Goal: Task Accomplishment & Management: Manage account settings

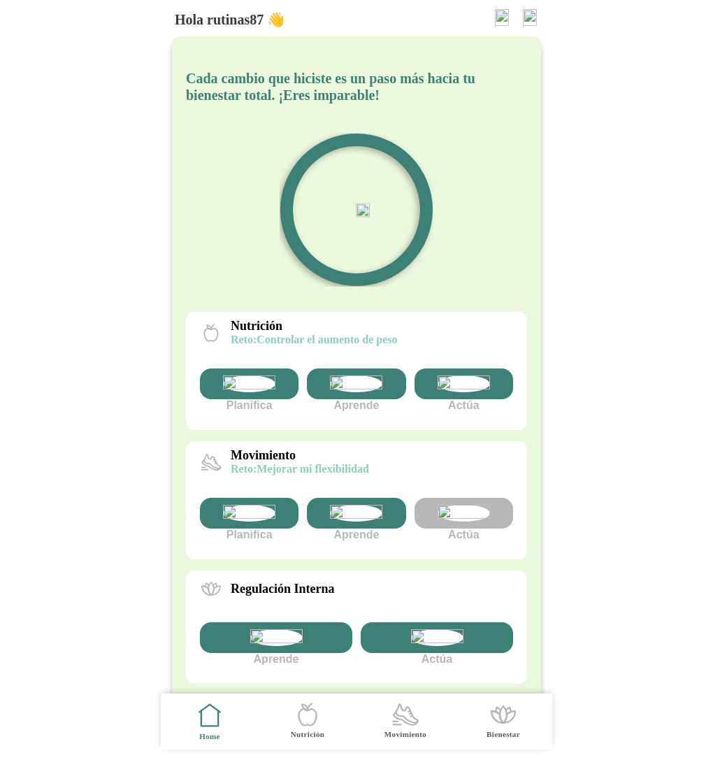
scroll to position [253, 0]
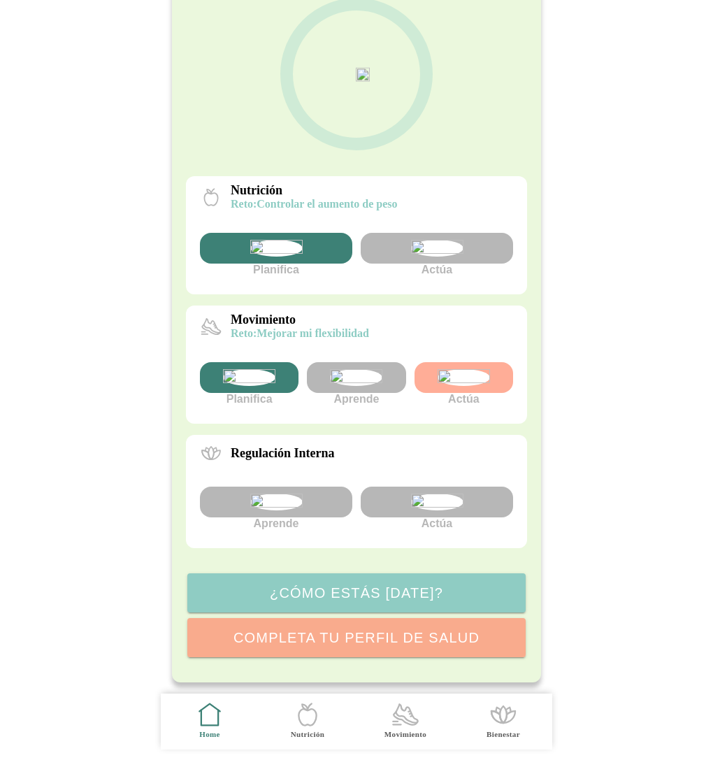
scroll to position [211, 0]
click at [453, 510] on img at bounding box center [437, 502] width 52 height 17
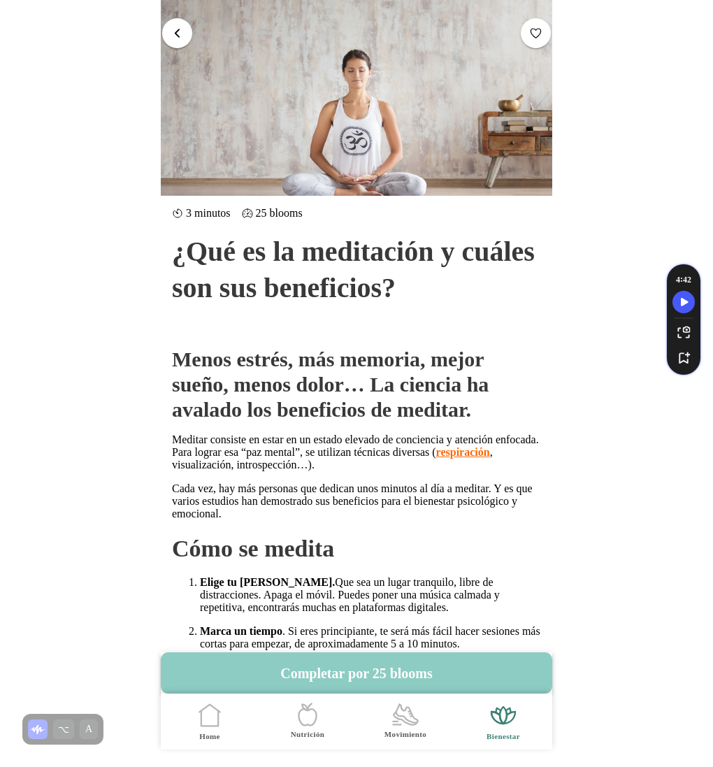
click at [175, 29] on span "button" at bounding box center [177, 33] width 13 height 13
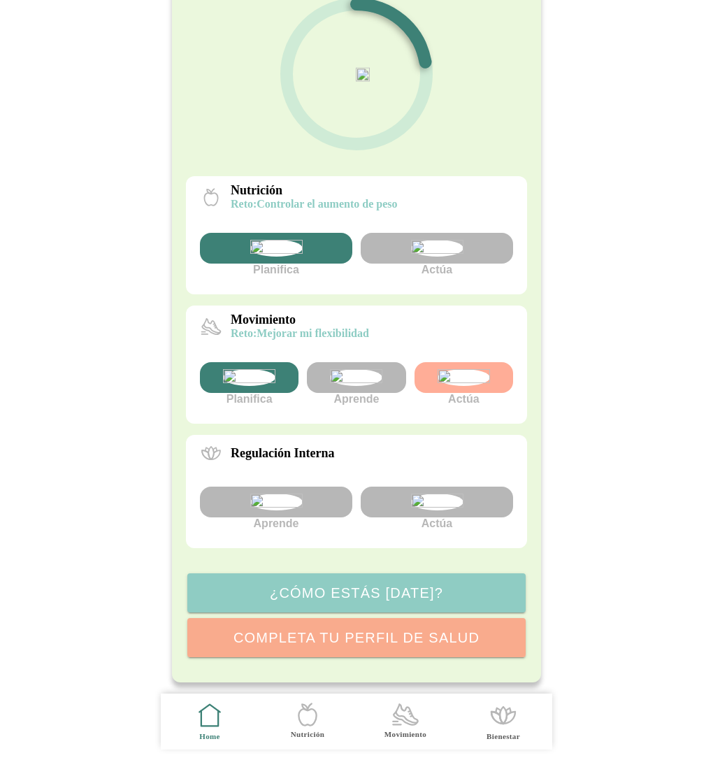
click at [252, 369] on img at bounding box center [249, 377] width 52 height 17
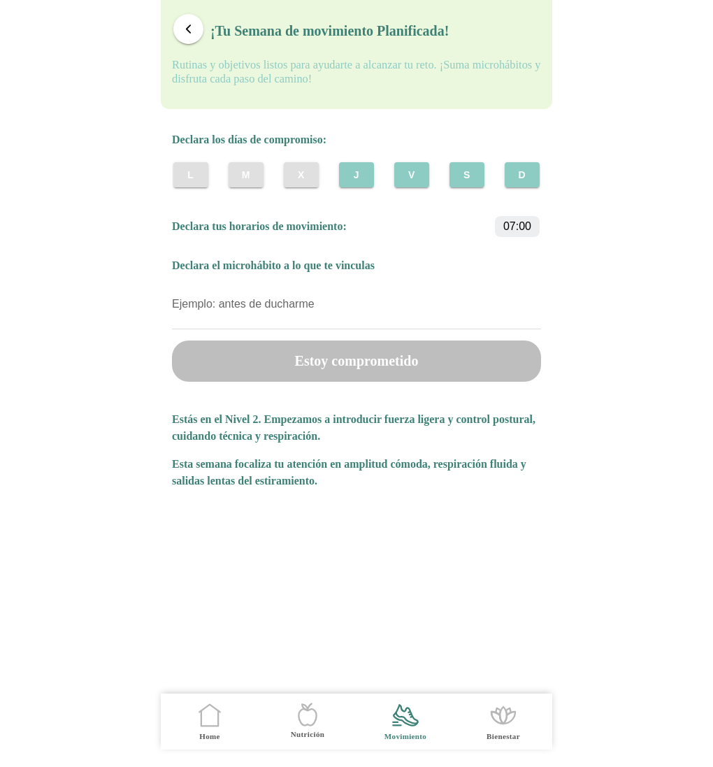
click at [187, 31] on span "button" at bounding box center [188, 28] width 13 height 13
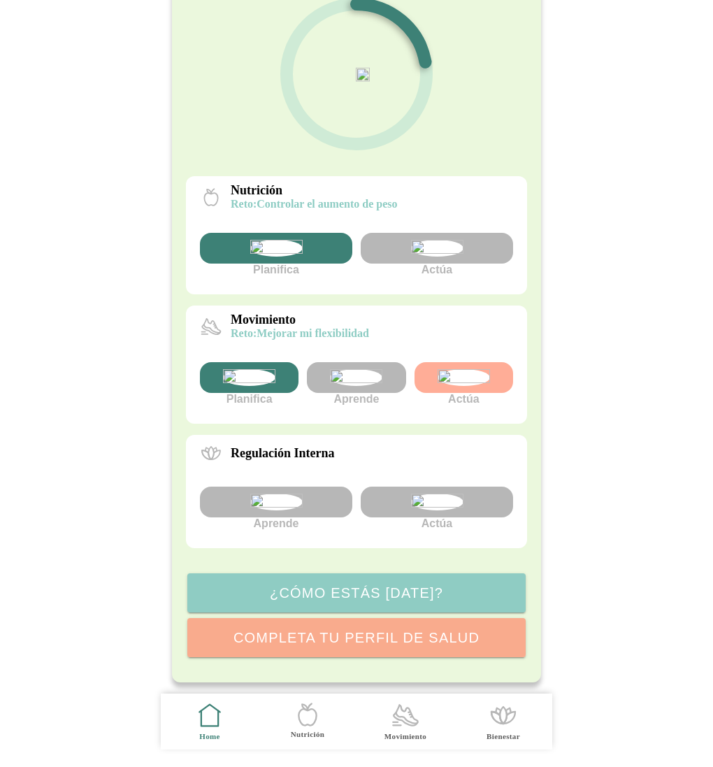
click at [468, 392] on div at bounding box center [464, 377] width 99 height 31
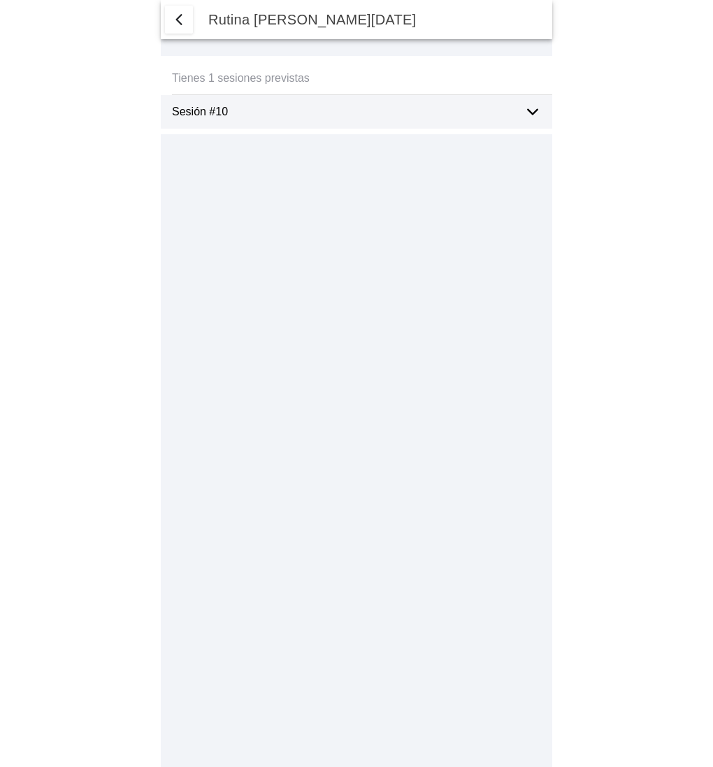
click at [173, 24] on span "button" at bounding box center [179, 19] width 17 height 17
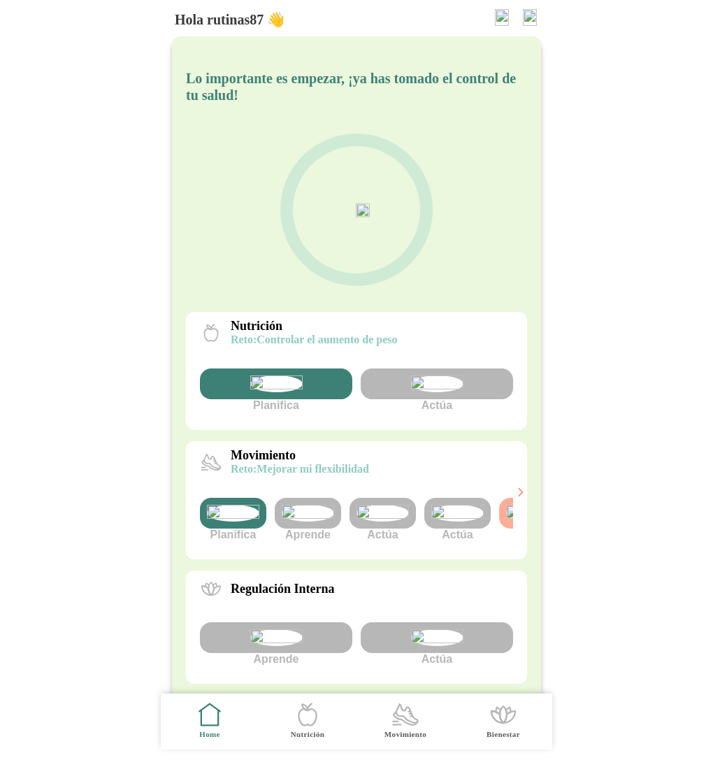
click at [449, 522] on img at bounding box center [457, 513] width 52 height 17
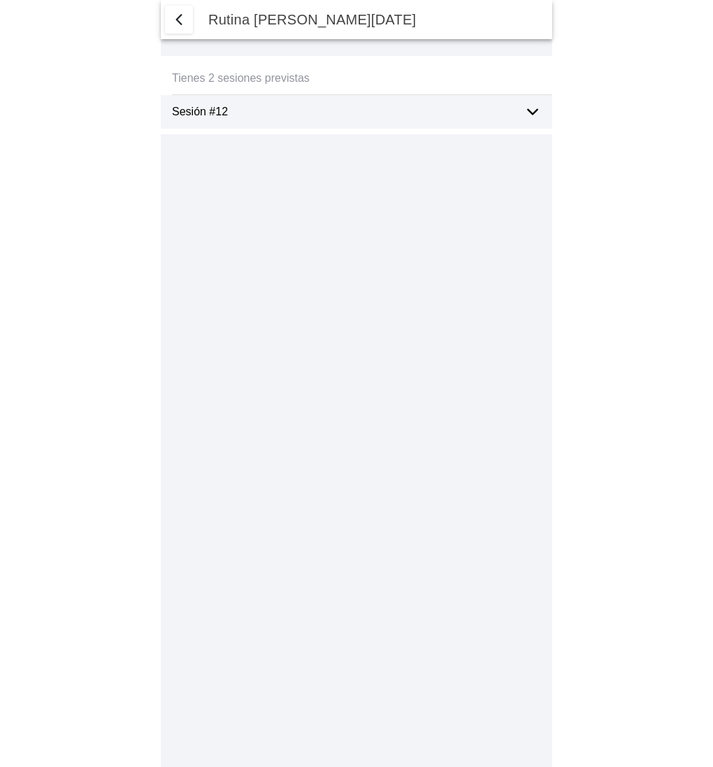
click at [535, 115] on icon at bounding box center [532, 111] width 17 height 17
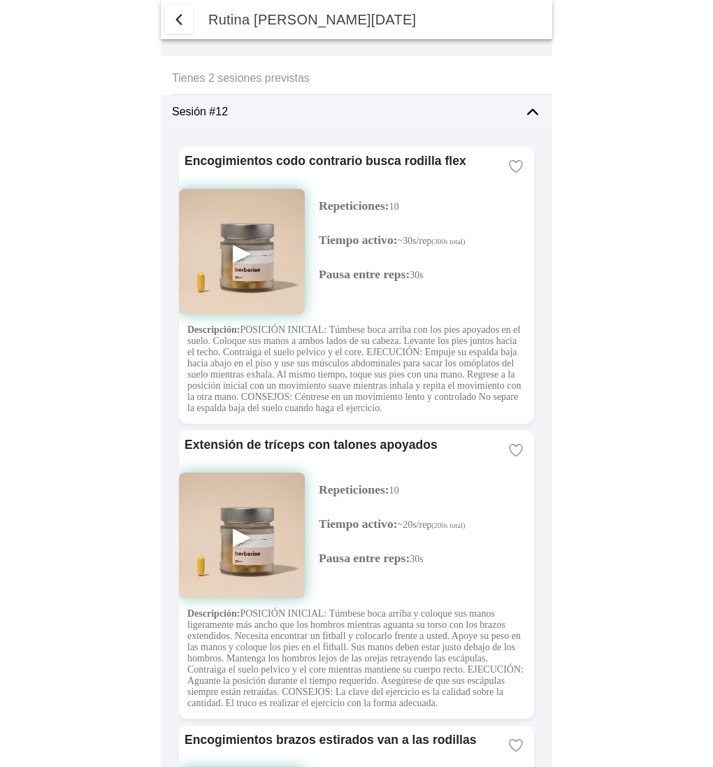
click at [535, 115] on icon at bounding box center [532, 111] width 17 height 17
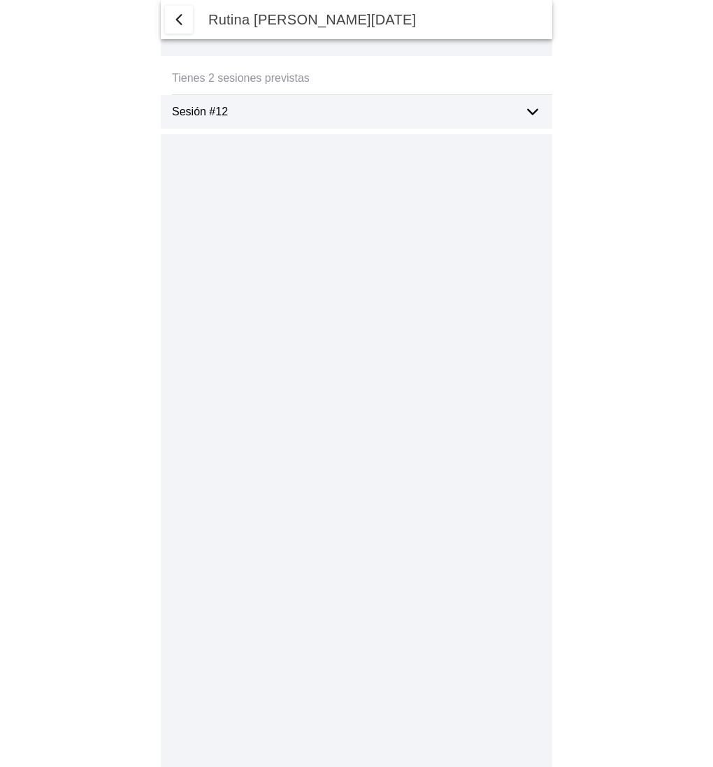
click at [180, 21] on span "button" at bounding box center [179, 19] width 17 height 17
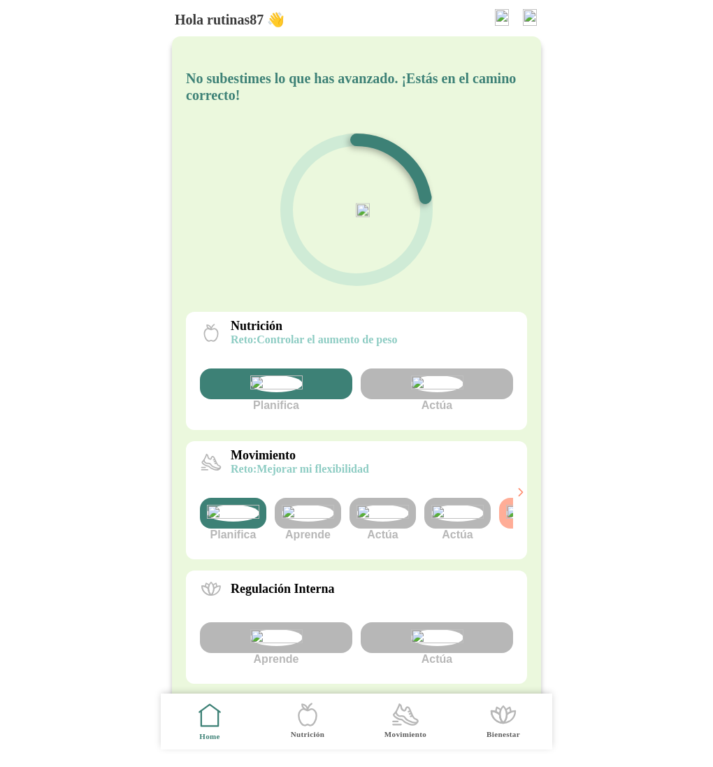
click at [528, 15] on img at bounding box center [530, 17] width 14 height 17
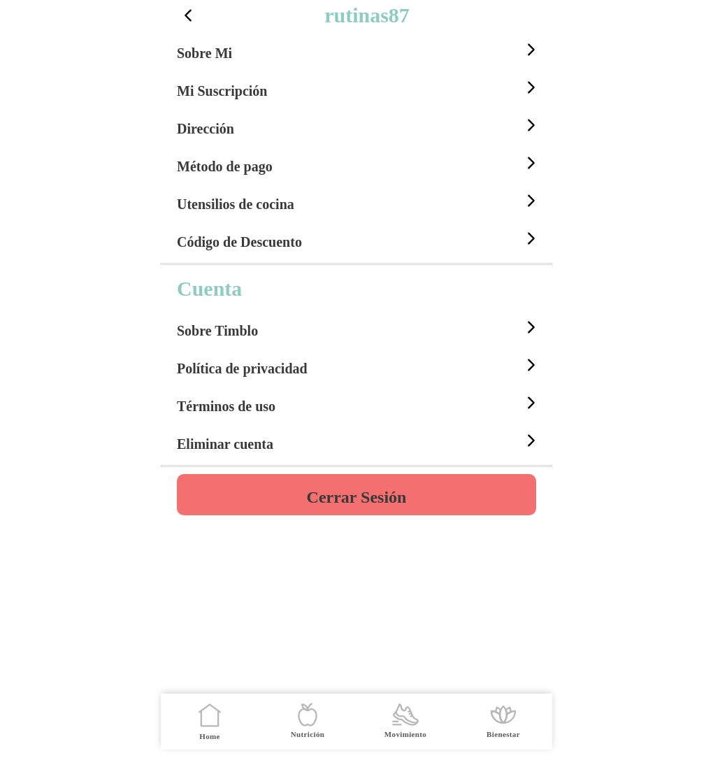
click at [372, 489] on h4 "Cerrar Sesión" at bounding box center [357, 497] width 100 height 17
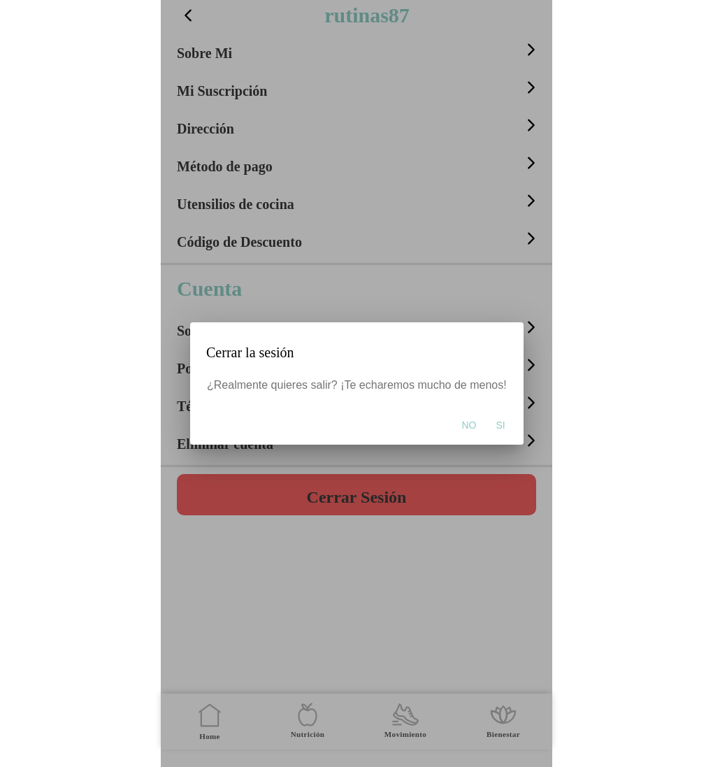
click at [504, 426] on button "Si" at bounding box center [500, 425] width 23 height 28
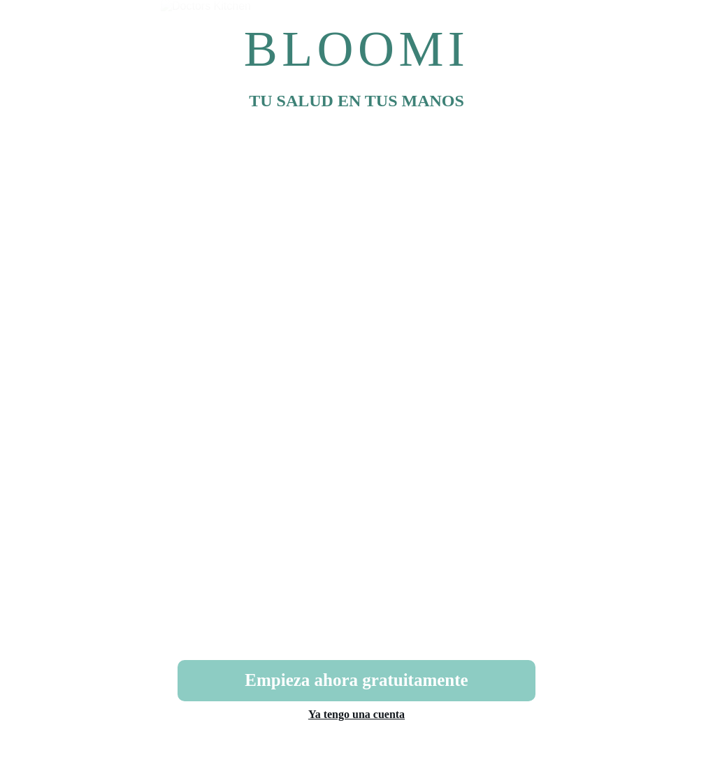
click at [379, 720] on link "Ya tengo una cuenta" at bounding box center [356, 714] width 96 height 12
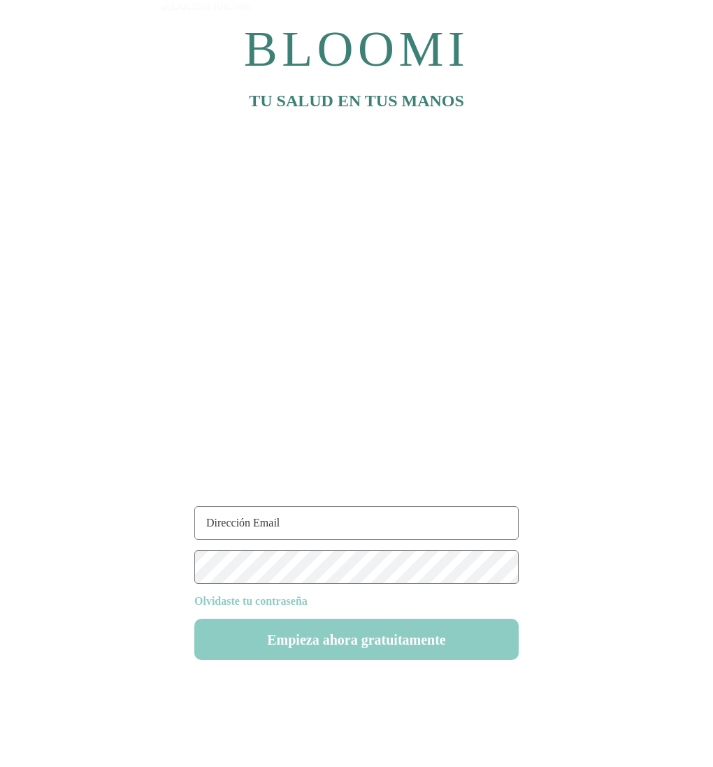
click at [236, 514] on input "text" at bounding box center [356, 523] width 324 height 34
type input "rutina86@test.com"
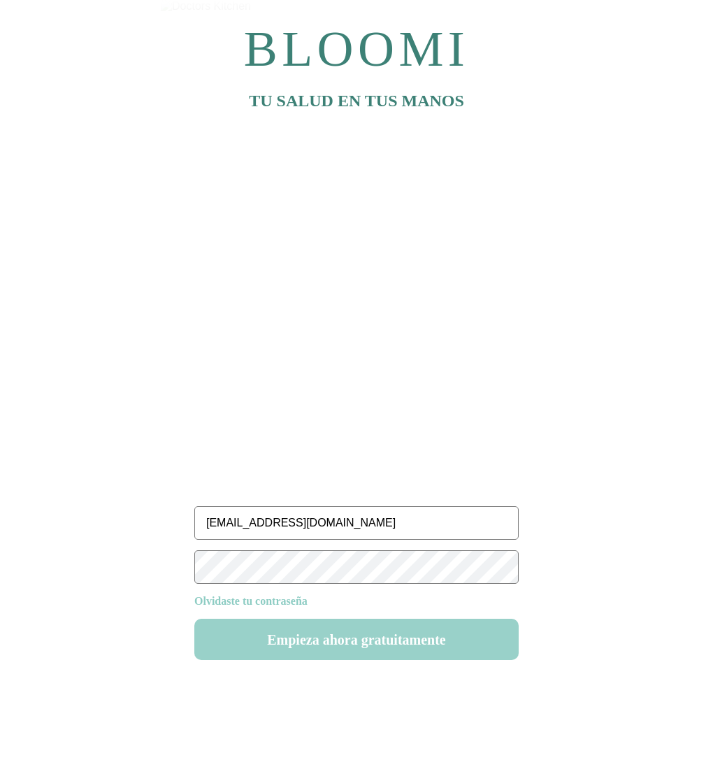
click at [352, 639] on button "Empieza ahora gratuitamente" at bounding box center [356, 639] width 324 height 41
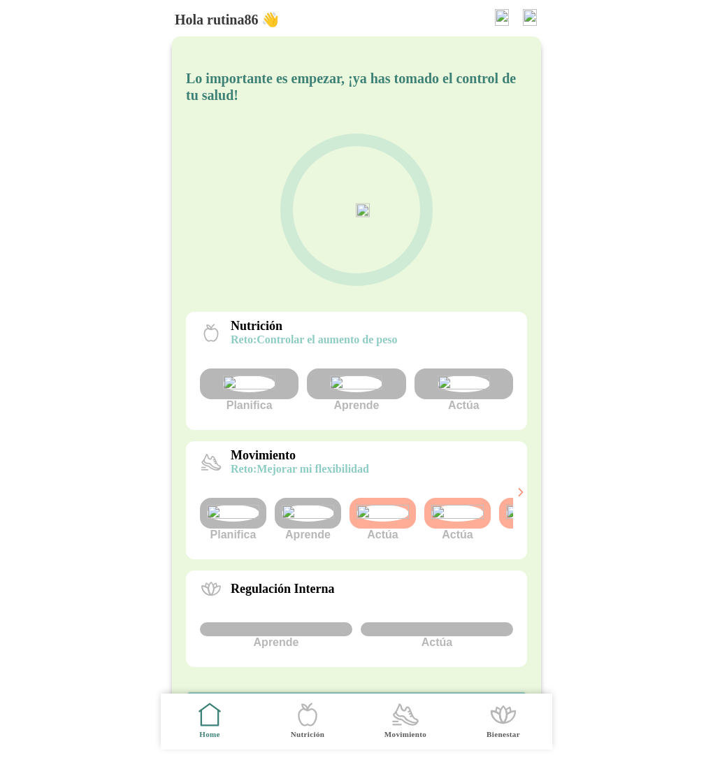
click at [233, 522] on img at bounding box center [233, 513] width 52 height 17
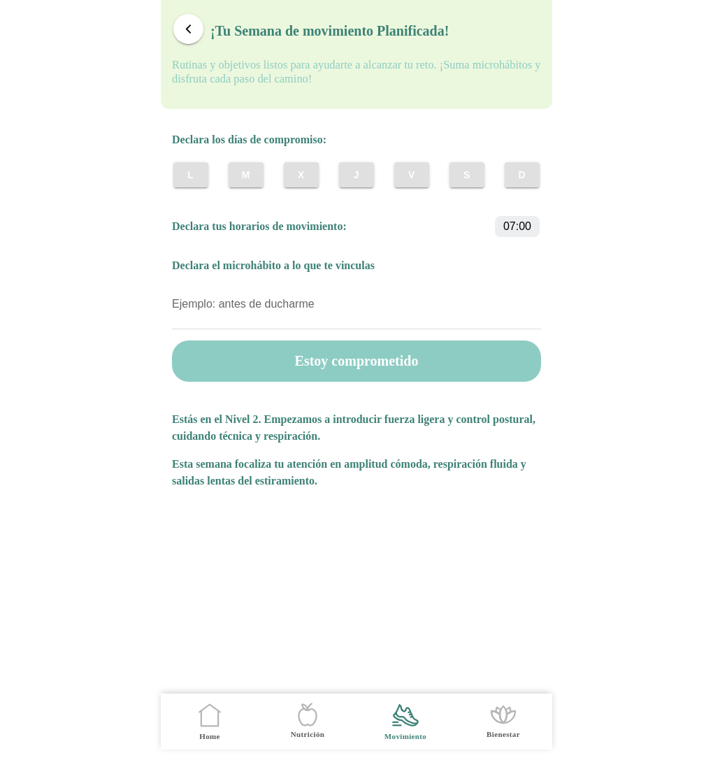
click at [401, 182] on button "V" at bounding box center [411, 174] width 35 height 25
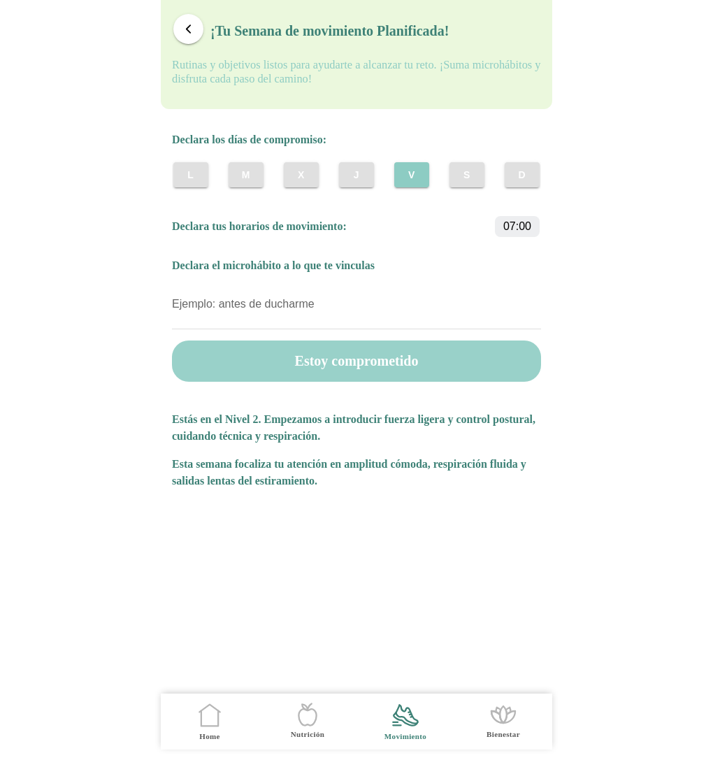
click at [372, 366] on button "Estoy comprometido" at bounding box center [356, 360] width 369 height 41
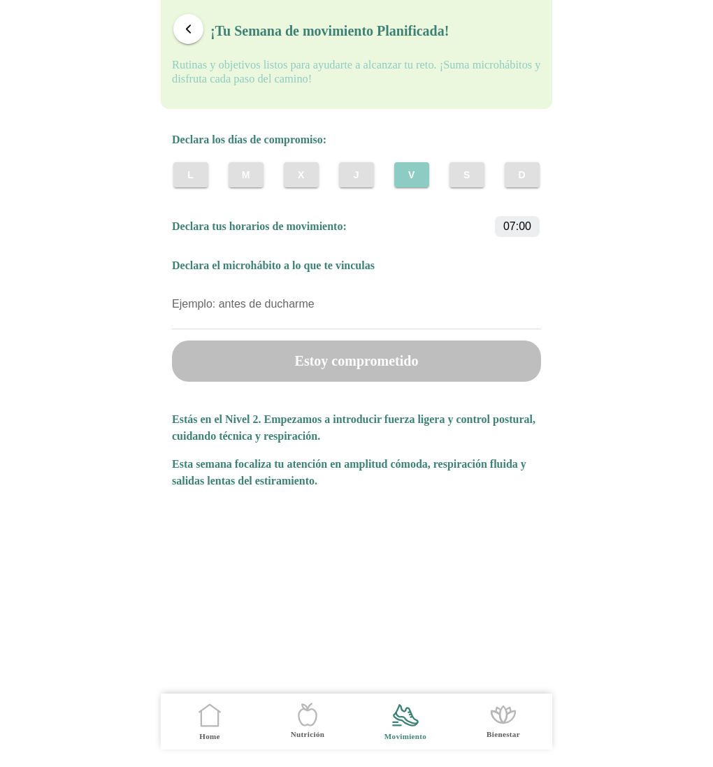
click at [189, 35] on span "button" at bounding box center [188, 28] width 13 height 13
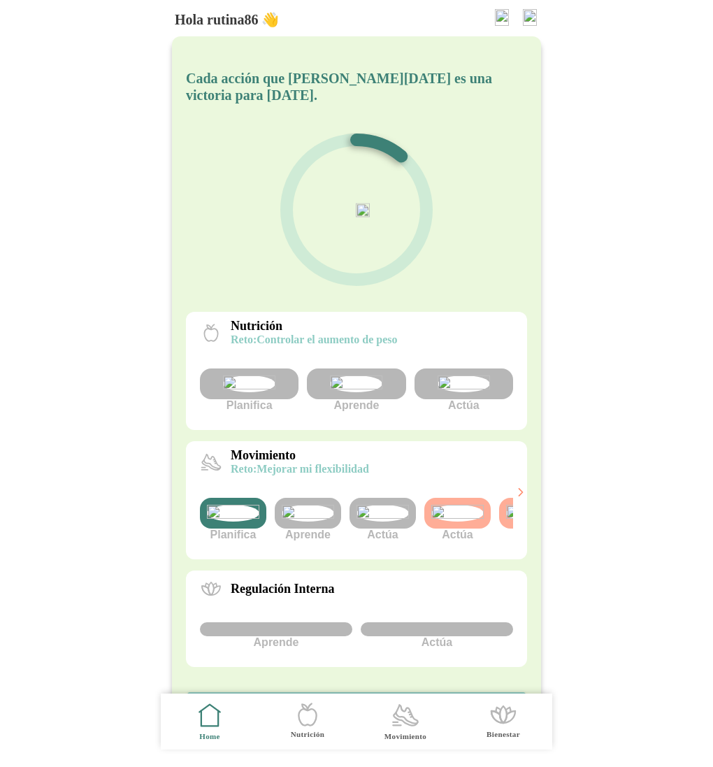
click at [390, 522] on img at bounding box center [383, 513] width 52 height 17
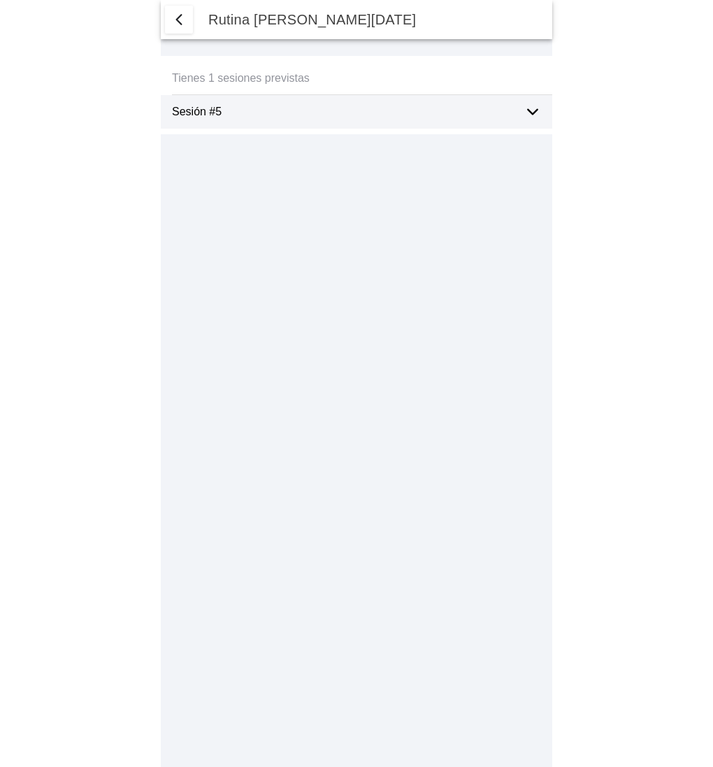
click at [175, 20] on span "button" at bounding box center [179, 19] width 17 height 17
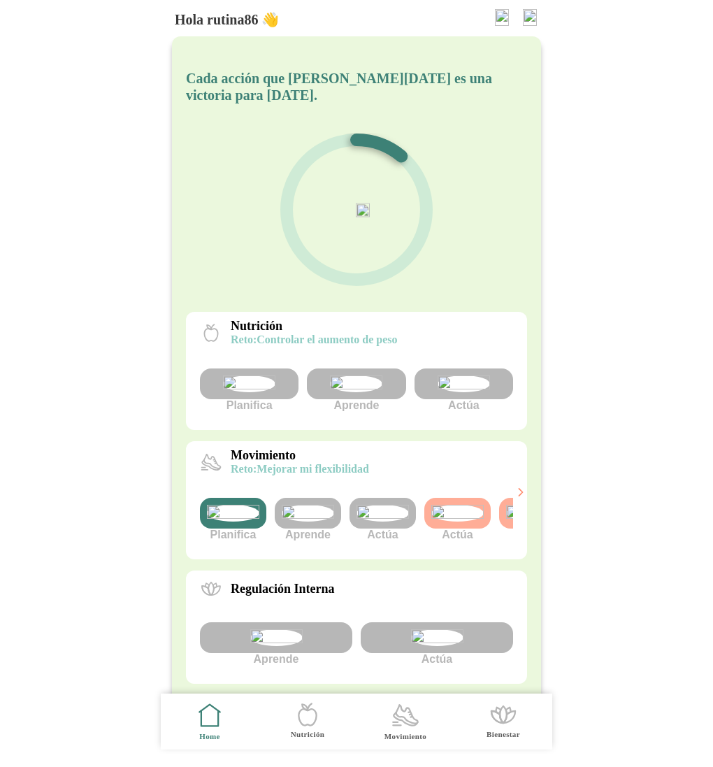
click at [246, 522] on img at bounding box center [233, 513] width 52 height 17
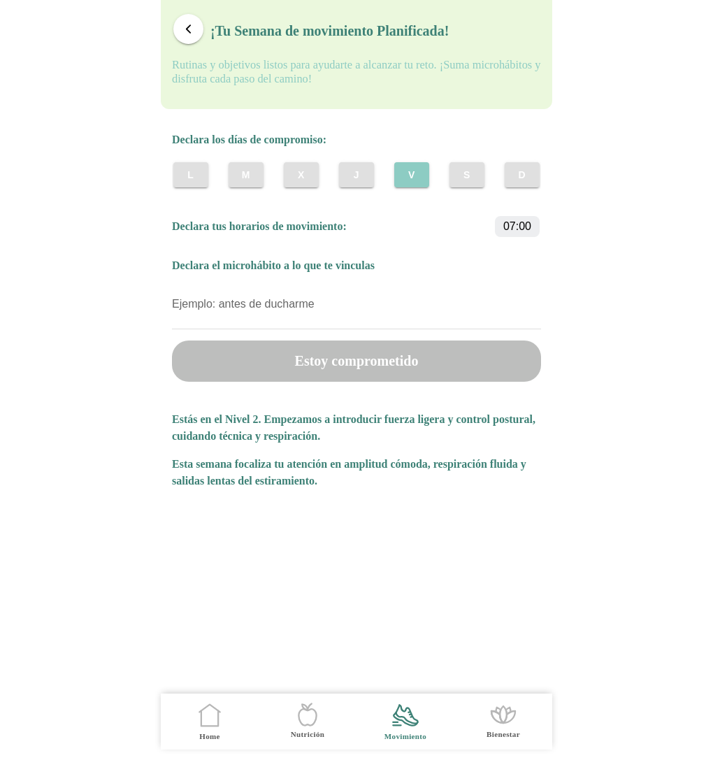
click at [461, 178] on span "S" at bounding box center [466, 175] width 13 height 14
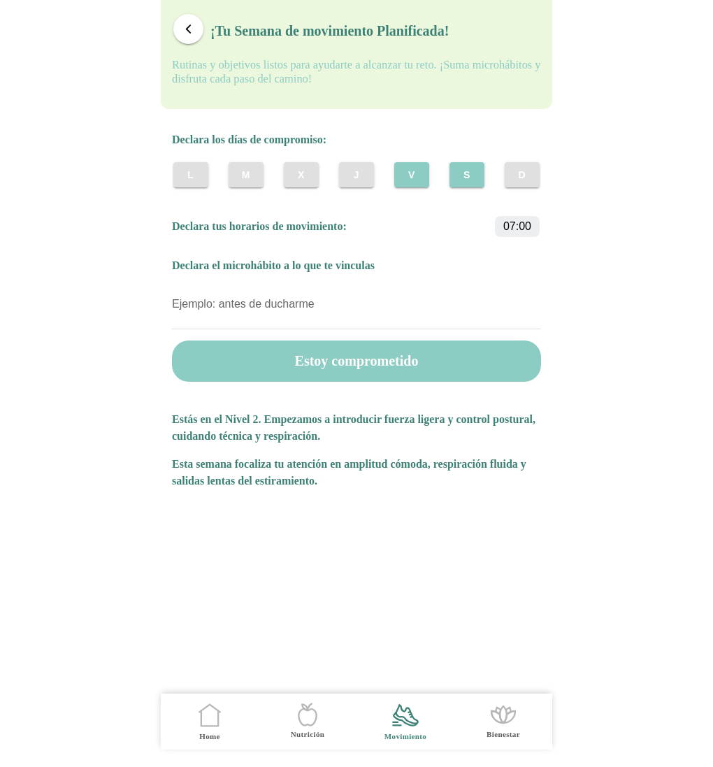
click at [0, 0] on slot "D" at bounding box center [0, 0] width 0 height 0
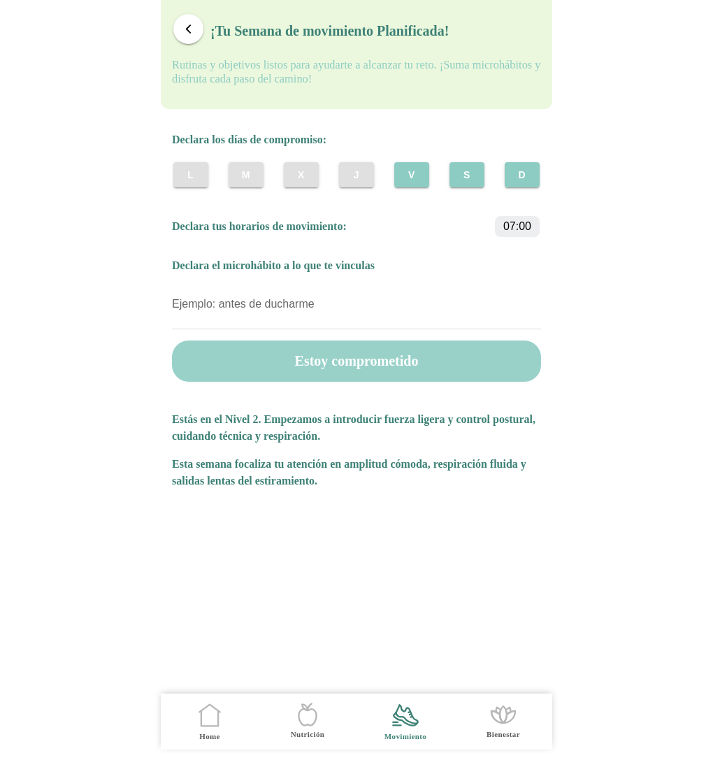
click at [343, 364] on button "Estoy comprometido" at bounding box center [356, 360] width 369 height 41
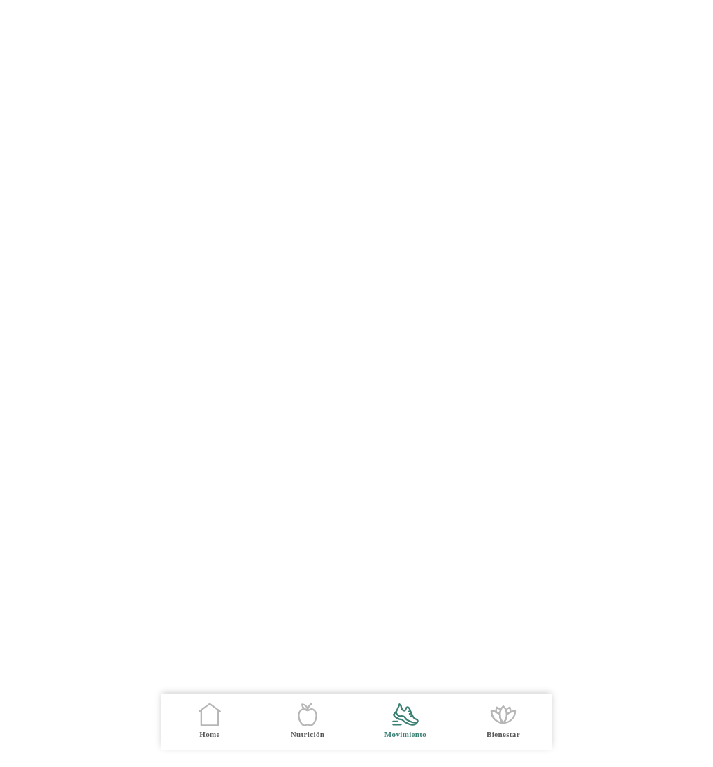
click at [213, 710] on icon ".cls-1 { stroke-width: 0px; } .cls-1, .cls-2 { fill: none; } .cls-2 { stroke-li…" at bounding box center [209, 714] width 29 height 29
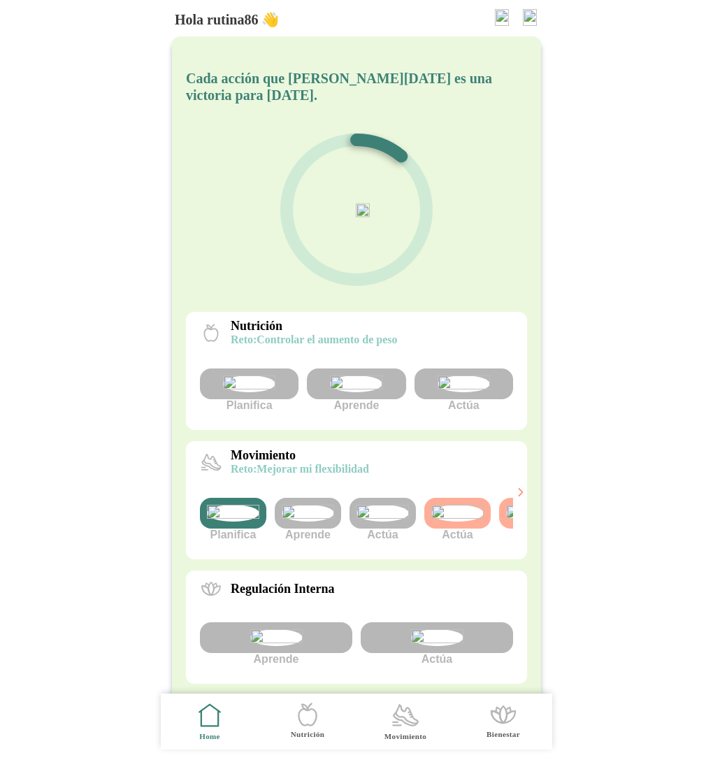
click at [232, 522] on img at bounding box center [233, 513] width 52 height 17
click at [227, 522] on img at bounding box center [233, 513] width 52 height 17
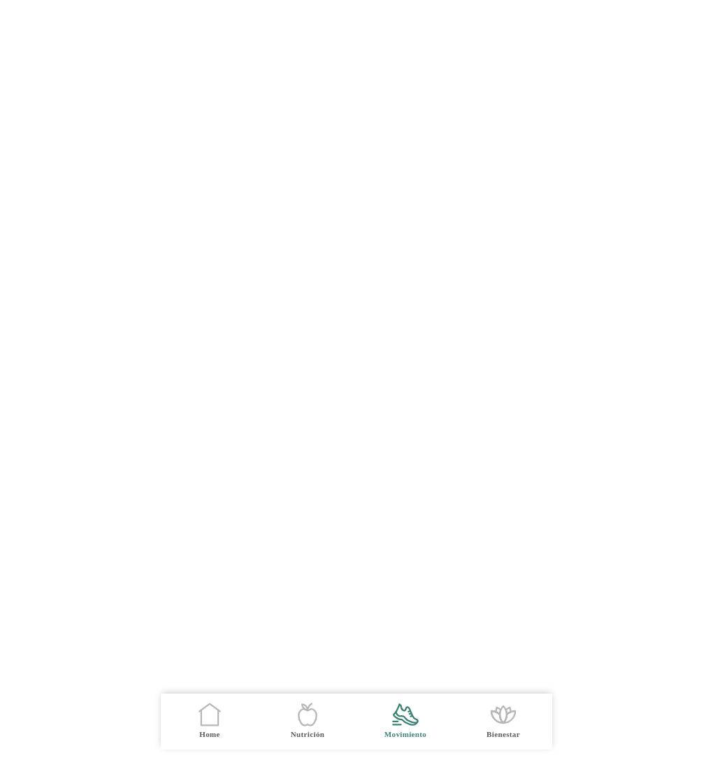
click at [208, 712] on icon ".cls-1 { stroke-width: 0px; } .cls-1, .cls-2 { fill: none; } .cls-2 { stroke-li…" at bounding box center [209, 714] width 29 height 29
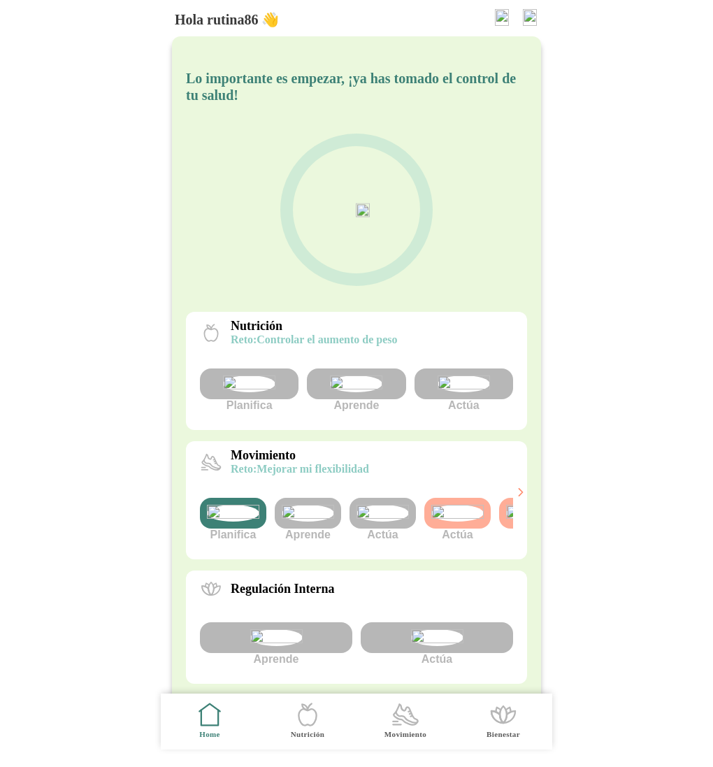
click at [307, 522] on img at bounding box center [308, 513] width 52 height 17
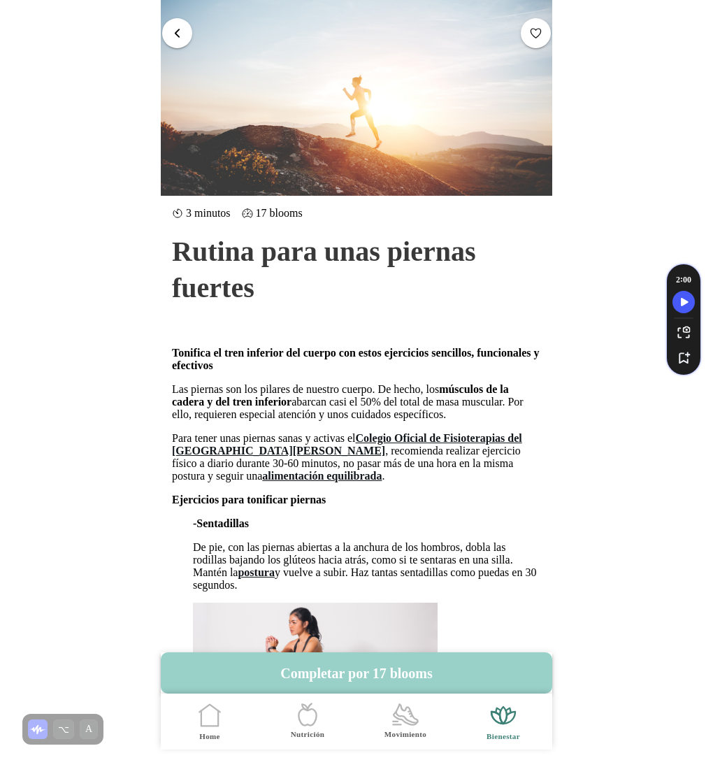
click at [397, 667] on button "Completar por 17 blooms" at bounding box center [356, 672] width 391 height 41
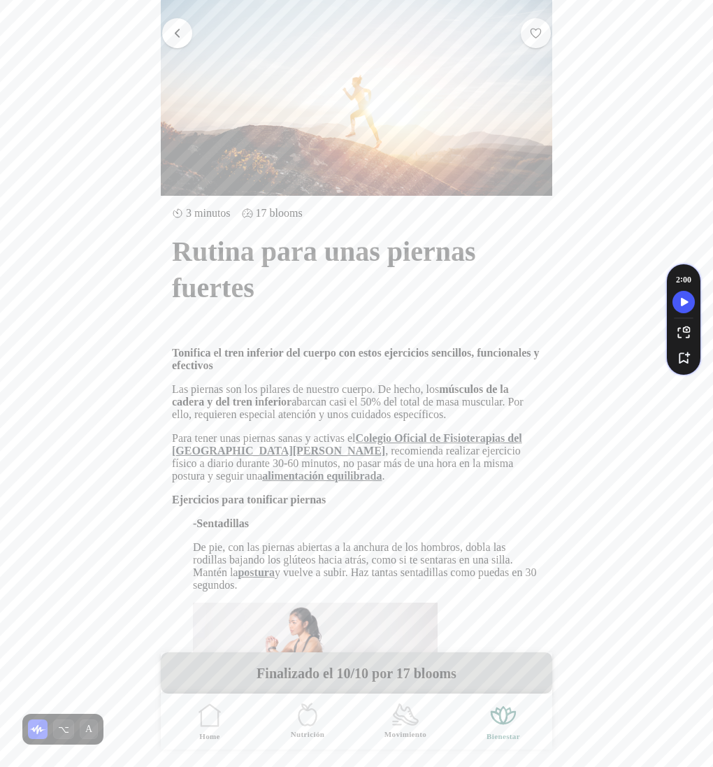
click at [181, 36] on span "button" at bounding box center [177, 33] width 13 height 13
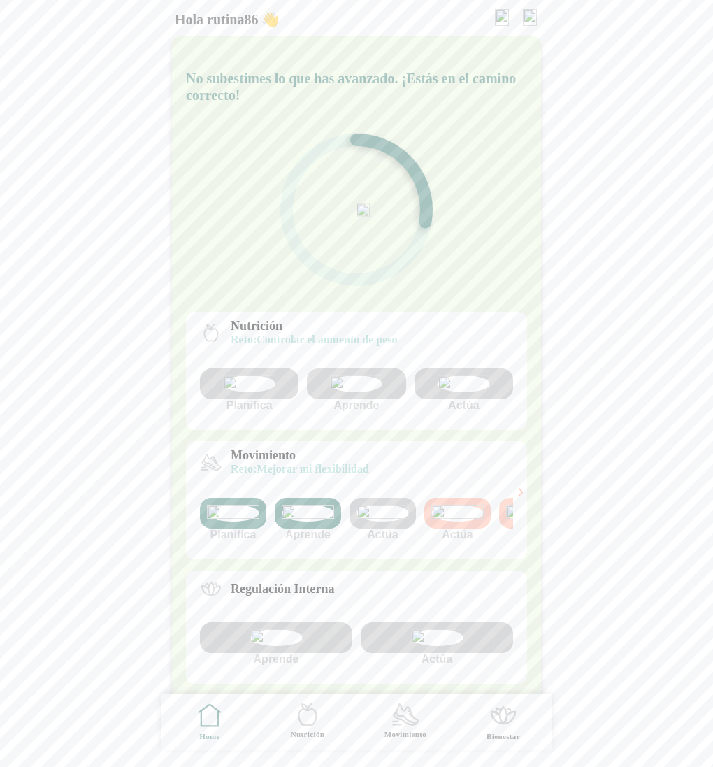
click at [247, 522] on img at bounding box center [233, 513] width 52 height 17
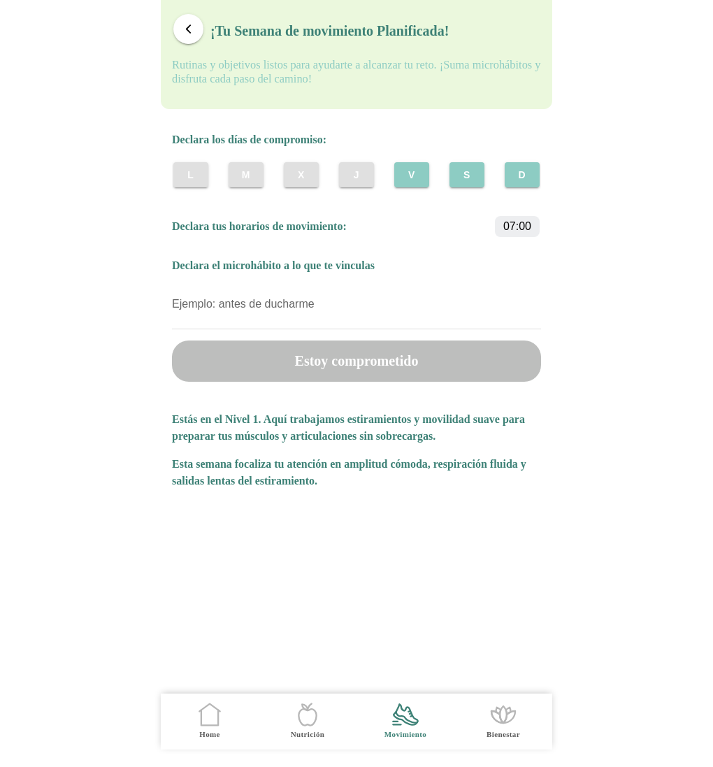
click at [0, 0] on slot "J" at bounding box center [0, 0] width 0 height 0
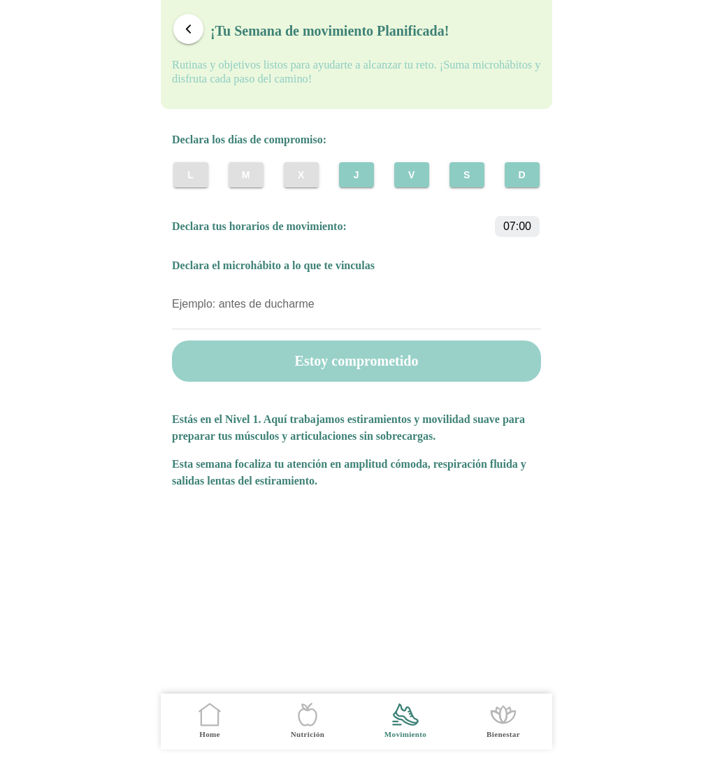
click at [357, 368] on button "Estoy comprometido" at bounding box center [356, 360] width 369 height 41
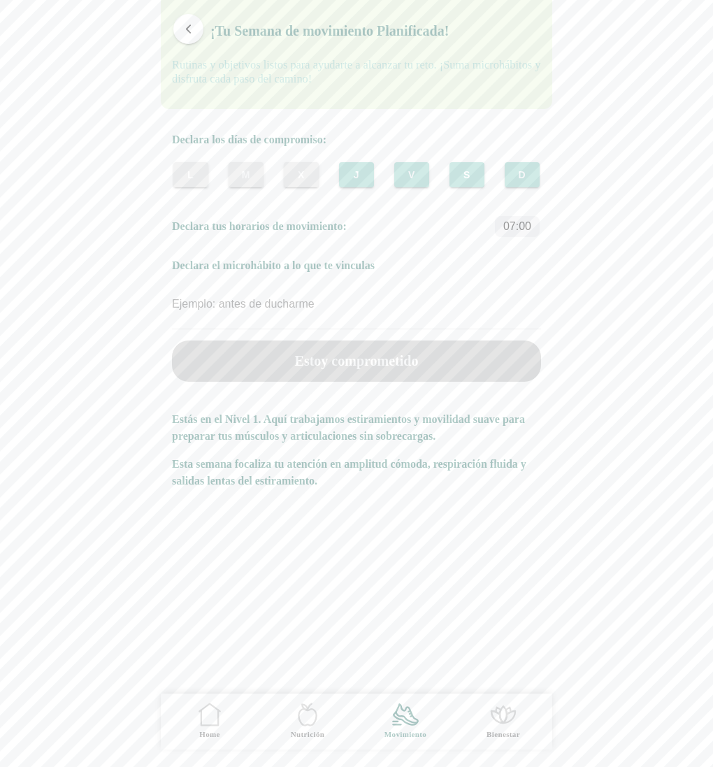
click at [192, 31] on span "button" at bounding box center [188, 28] width 13 height 13
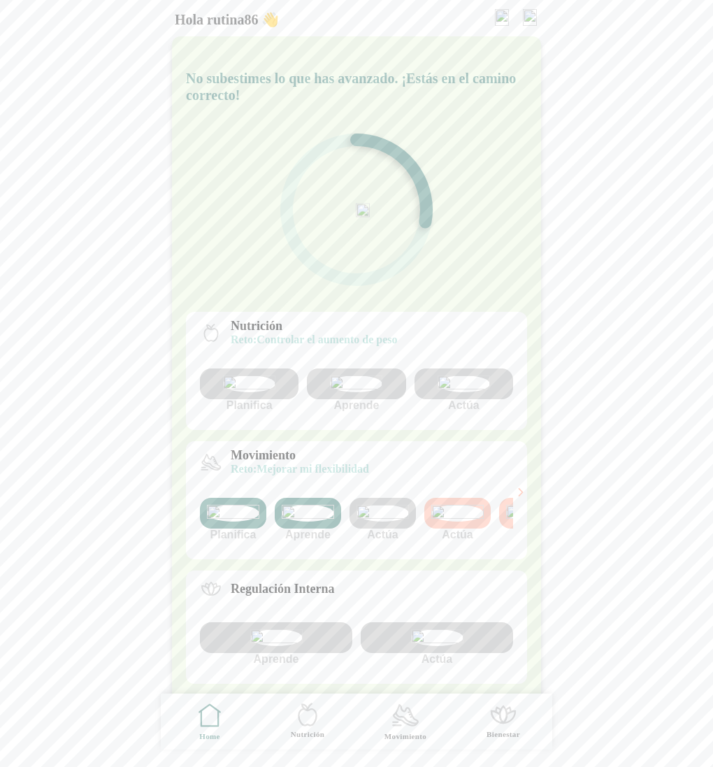
click at [225, 522] on img at bounding box center [233, 513] width 52 height 17
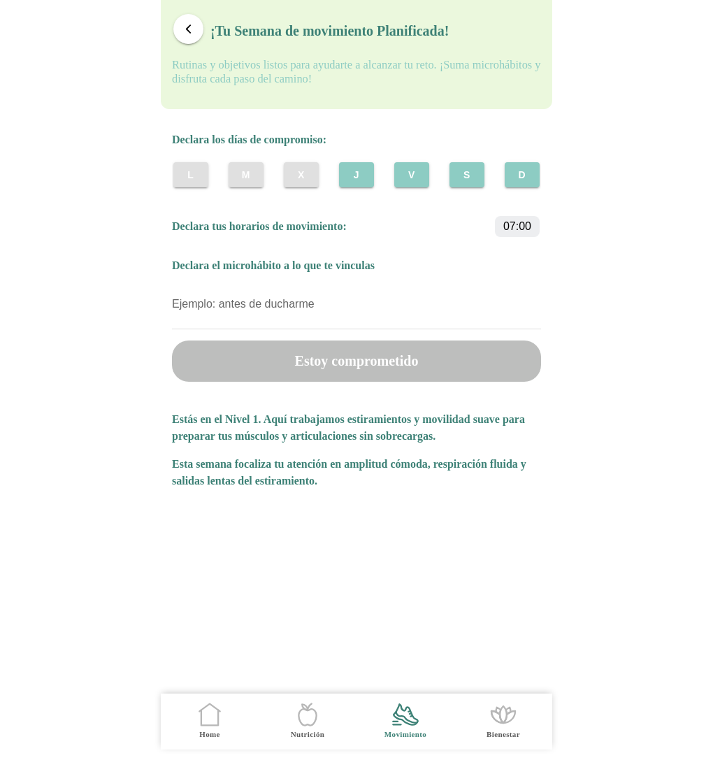
click at [187, 29] on span "button" at bounding box center [188, 28] width 13 height 13
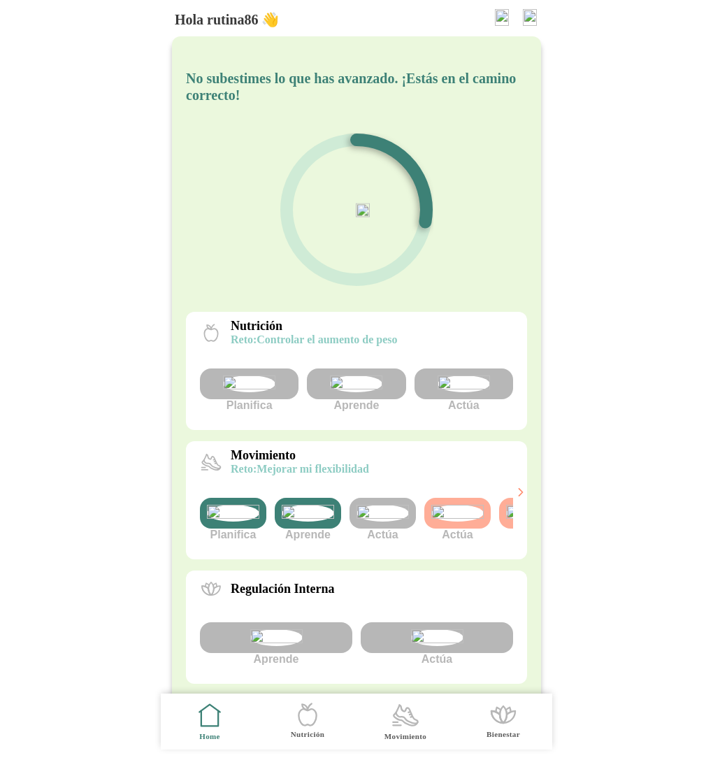
click at [244, 522] on img at bounding box center [233, 513] width 52 height 17
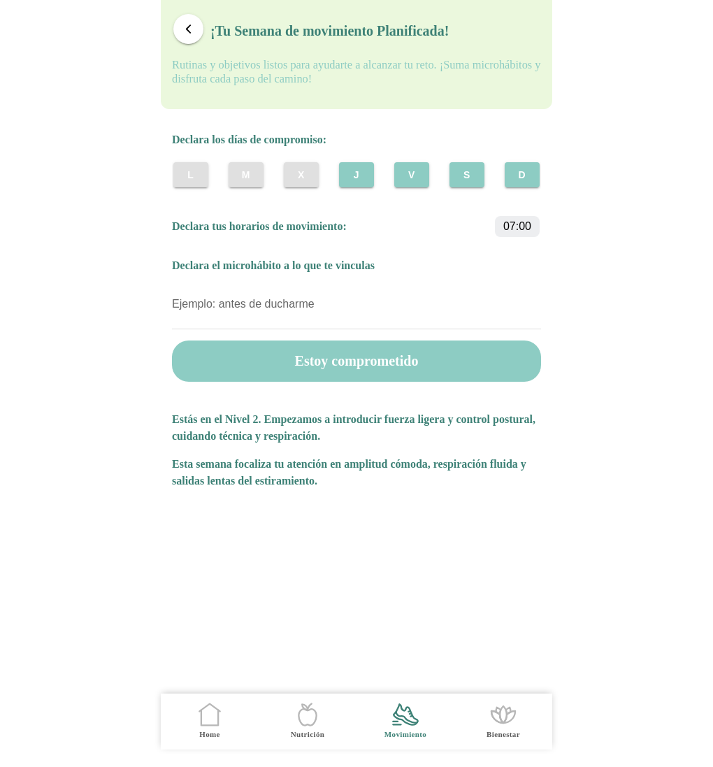
click at [194, 38] on button "button" at bounding box center [188, 29] width 30 height 30
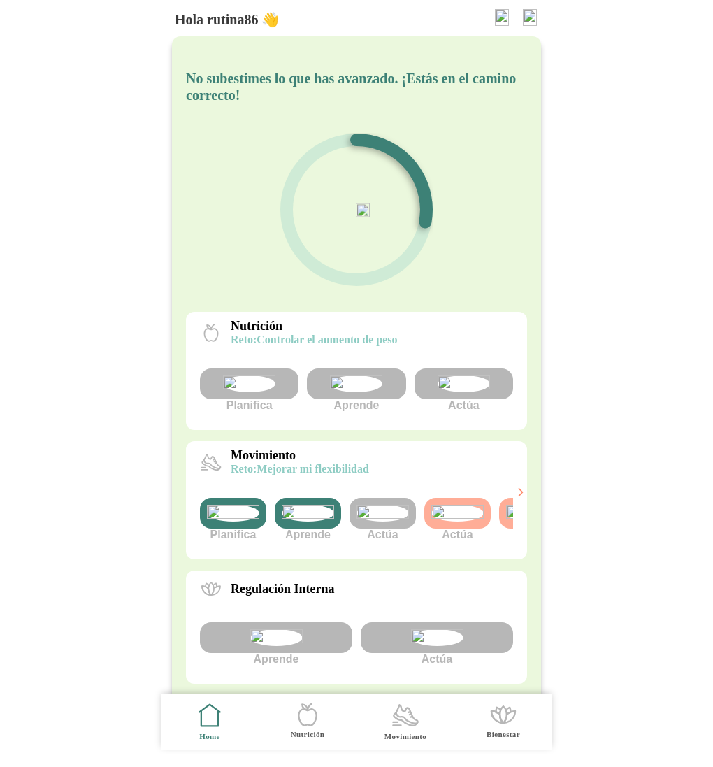
click at [238, 522] on img at bounding box center [233, 513] width 52 height 17
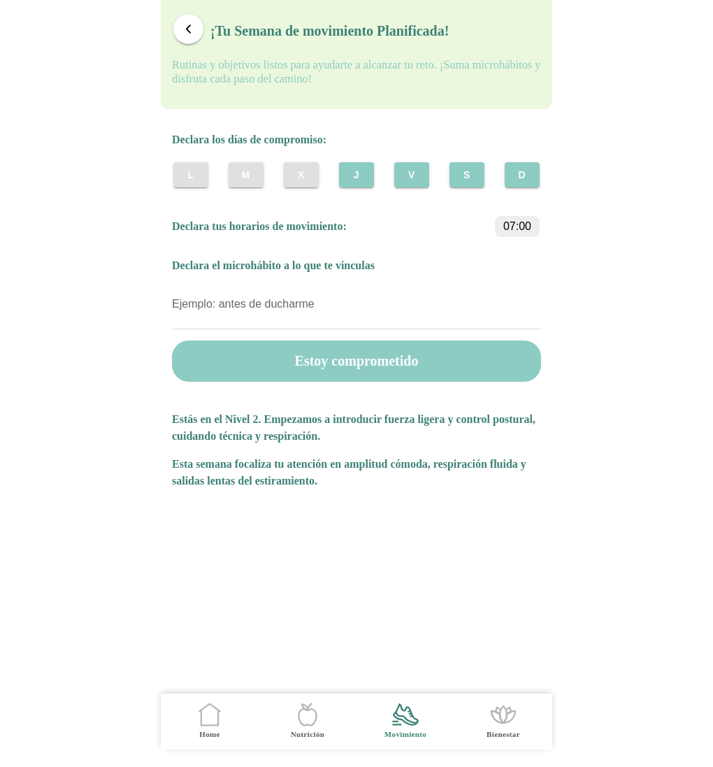
click at [187, 29] on span "button" at bounding box center [188, 28] width 13 height 13
